Goal: Entertainment & Leisure: Consume media (video, audio)

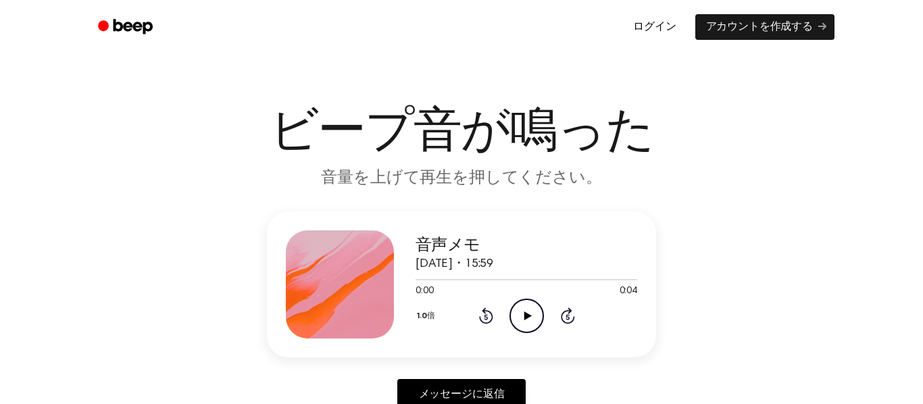
click at [672, 30] on font "ログイン" at bounding box center [654, 27] width 43 height 11
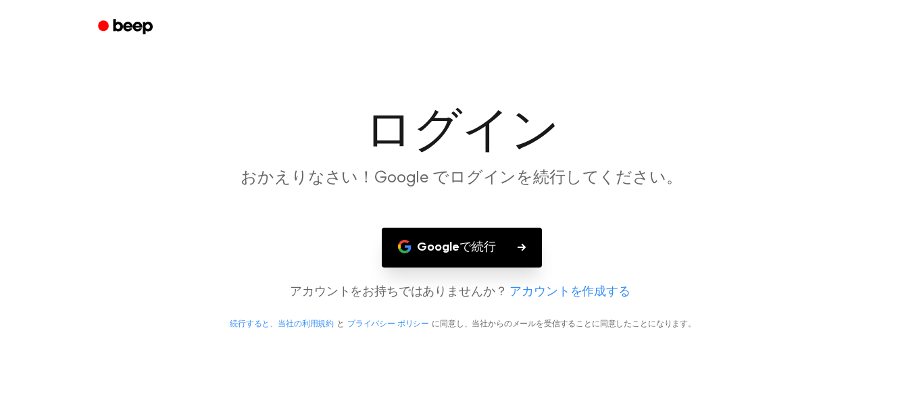
click at [489, 249] on font "Googleで続行" at bounding box center [456, 247] width 79 height 12
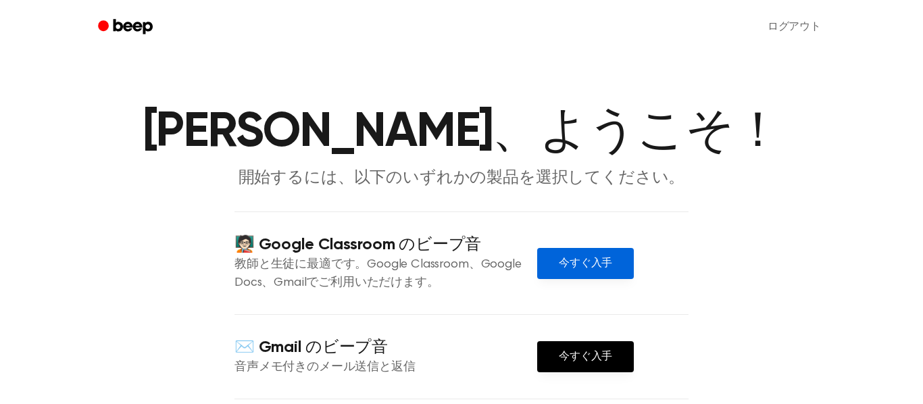
click at [628, 264] on link "今すぐ入手" at bounding box center [585, 263] width 97 height 31
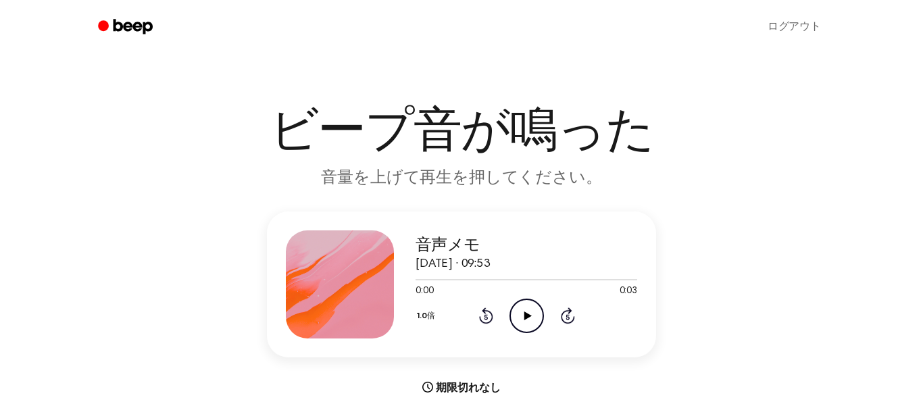
click at [522, 314] on icon "Play Audio" at bounding box center [526, 316] width 34 height 34
click at [515, 315] on icon "Play Audio" at bounding box center [526, 316] width 34 height 34
click at [518, 330] on circle at bounding box center [526, 315] width 33 height 33
